Goal: Task Accomplishment & Management: Manage account settings

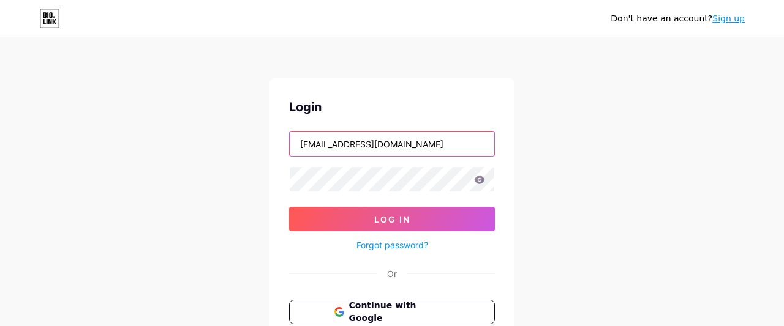
click at [431, 149] on input "[EMAIL_ADDRESS][DOMAIN_NAME]" at bounding box center [392, 144] width 205 height 25
type input "\"
click at [202, 156] on div "Don't have an account? Sign up Login Log In Forgot password? Or Continue with G…" at bounding box center [392, 226] width 784 height 452
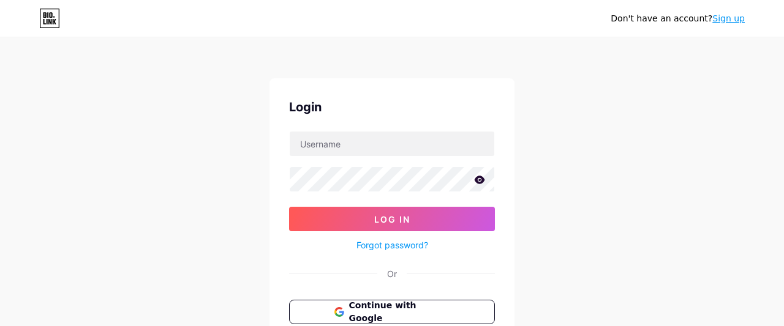
click at [476, 181] on icon at bounding box center [480, 180] width 10 height 8
click at [172, 180] on div "Don't have an account? Sign up Login Log In Forgot password? Or Continue with G…" at bounding box center [392, 226] width 784 height 452
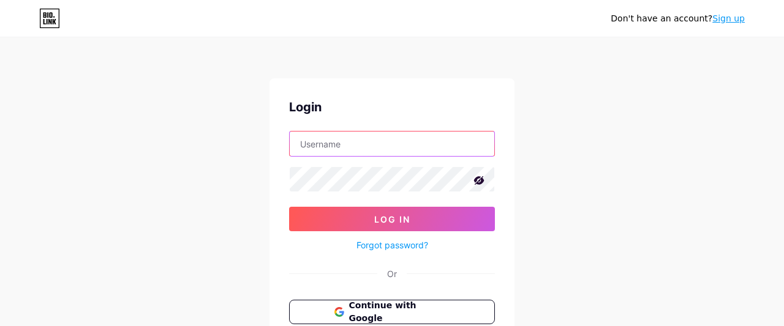
click at [336, 143] on input "text" at bounding box center [392, 144] width 205 height 25
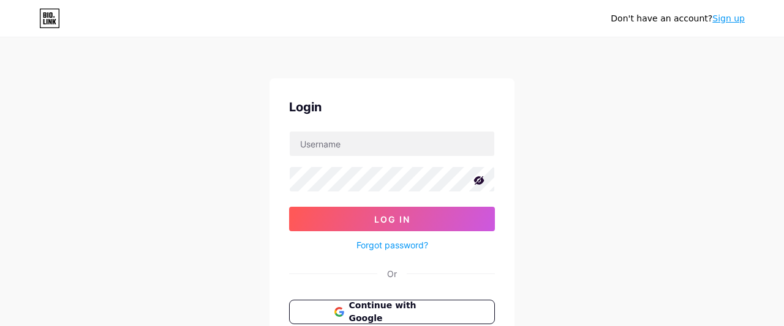
click at [192, 177] on div "Don't have an account? Sign up Login Log In Forgot password? Or Continue with G…" at bounding box center [392, 226] width 784 height 452
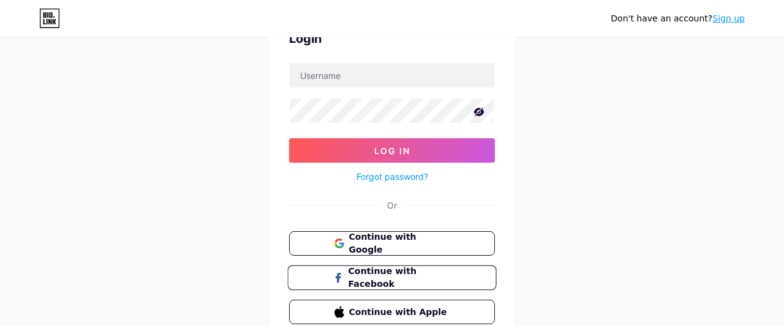
scroll to position [123, 0]
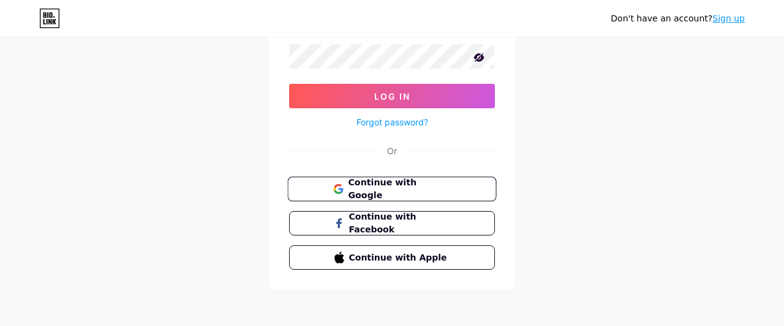
click at [422, 184] on span "Continue with Google" at bounding box center [399, 189] width 102 height 26
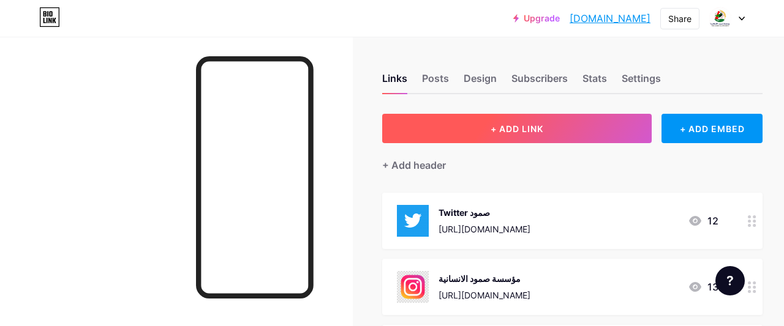
click at [513, 127] on span "+ ADD LINK" at bounding box center [517, 129] width 53 height 10
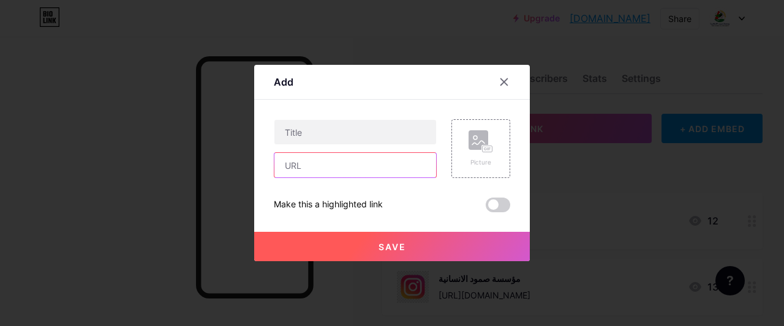
click at [324, 162] on input "text" at bounding box center [355, 165] width 162 height 25
paste input "[URL][DOMAIN_NAME]"
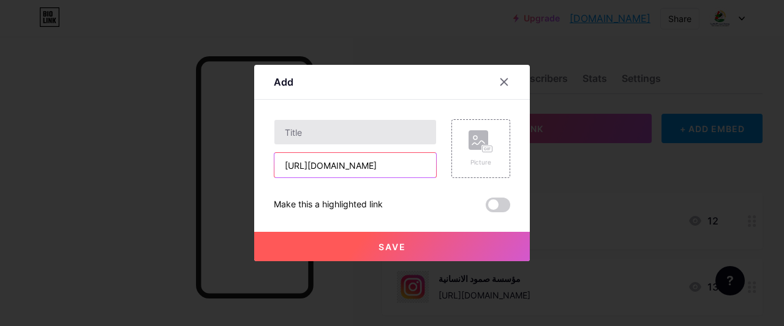
type input "[URL][DOMAIN_NAME]"
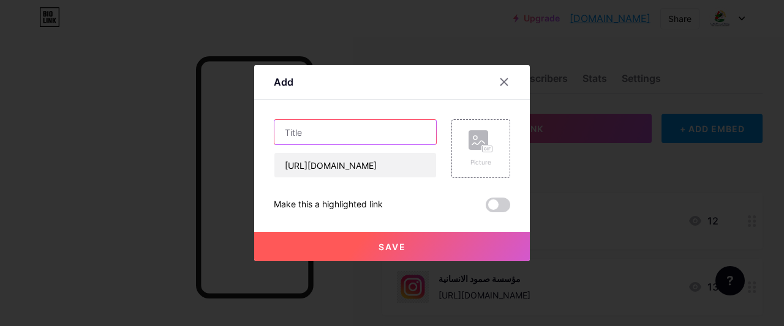
click at [351, 135] on input "text" at bounding box center [355, 132] width 162 height 25
type input "حملة شريان الحياة"
click at [478, 137] on rect at bounding box center [479, 140] width 20 height 20
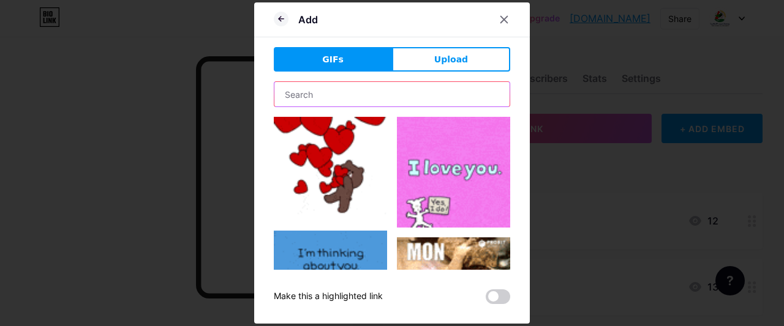
click at [342, 91] on input "text" at bounding box center [391, 94] width 235 height 25
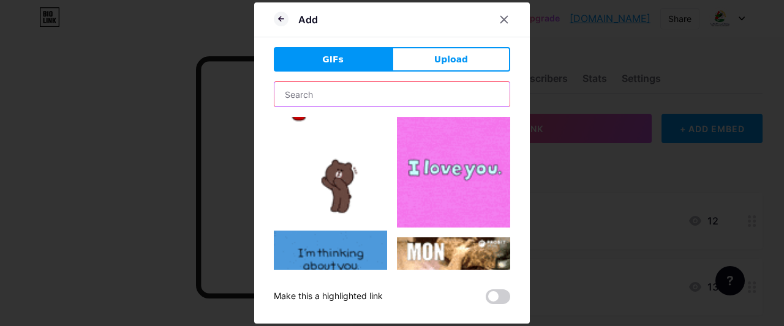
type input "ب"
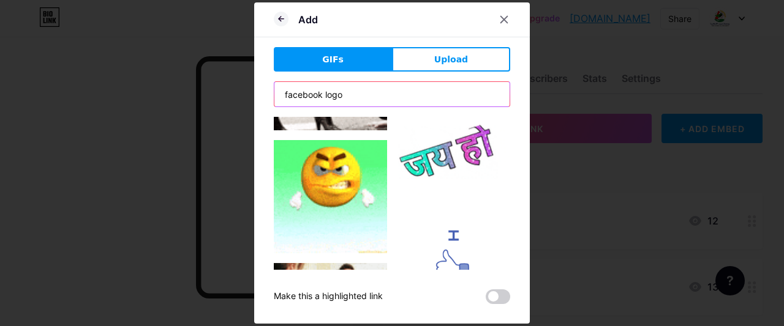
scroll to position [0, 0]
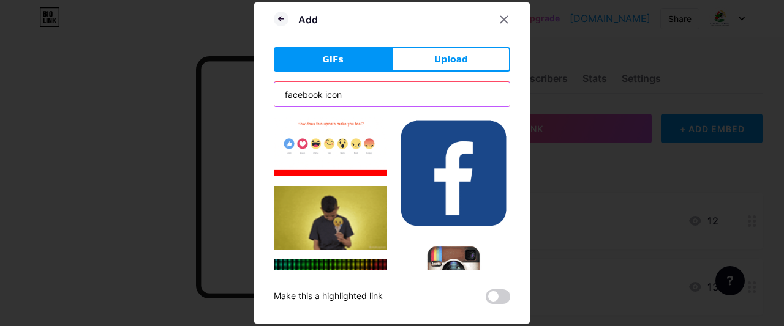
type input "facebook icon"
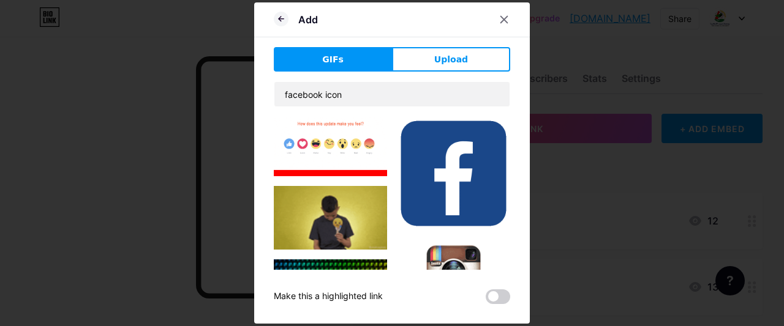
click at [466, 162] on img at bounding box center [453, 173] width 113 height 113
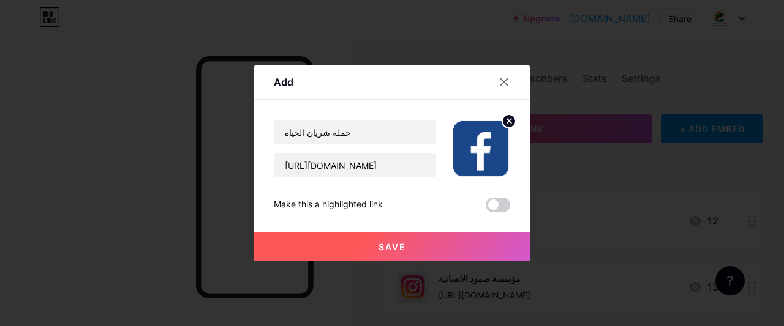
click at [393, 247] on span "Save" at bounding box center [393, 247] width 28 height 10
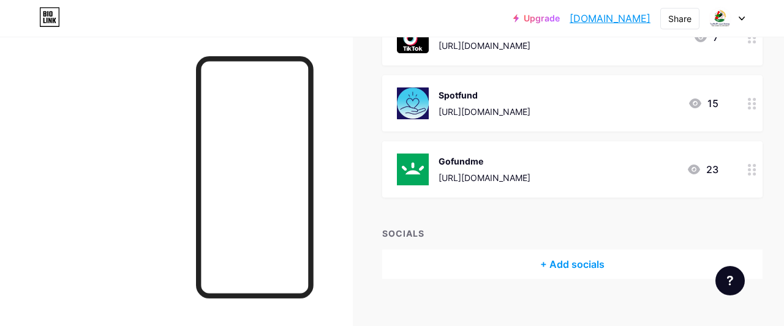
scroll to position [726, 0]
